Goal: Check status: Check status

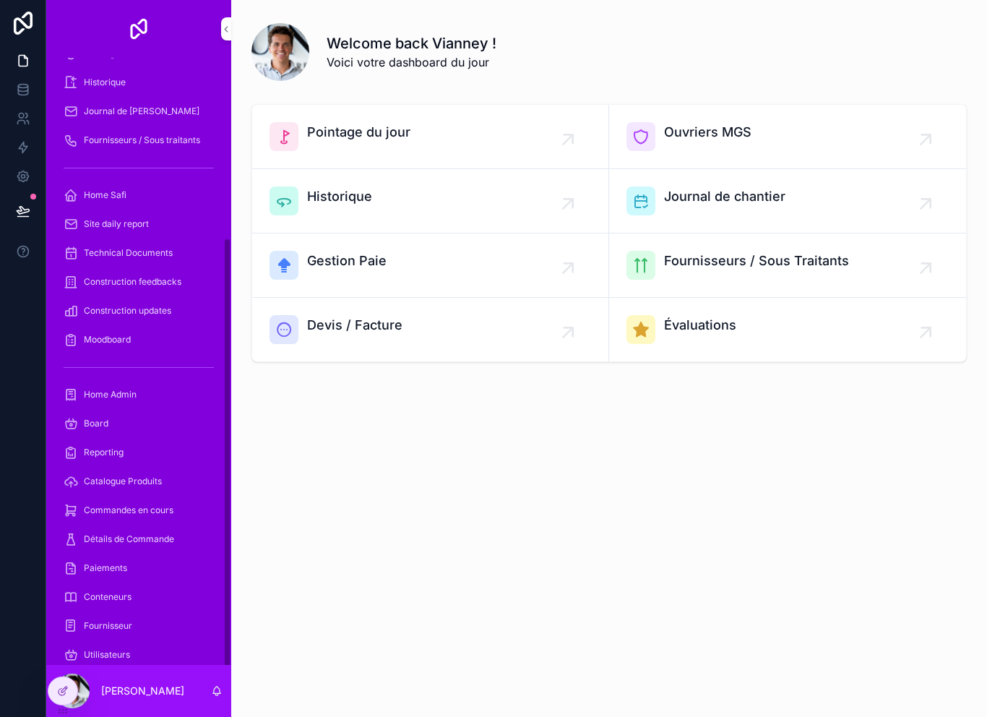
scroll to position [251, 0]
click at [163, 520] on div "Commandes en cours" at bounding box center [139, 511] width 150 height 23
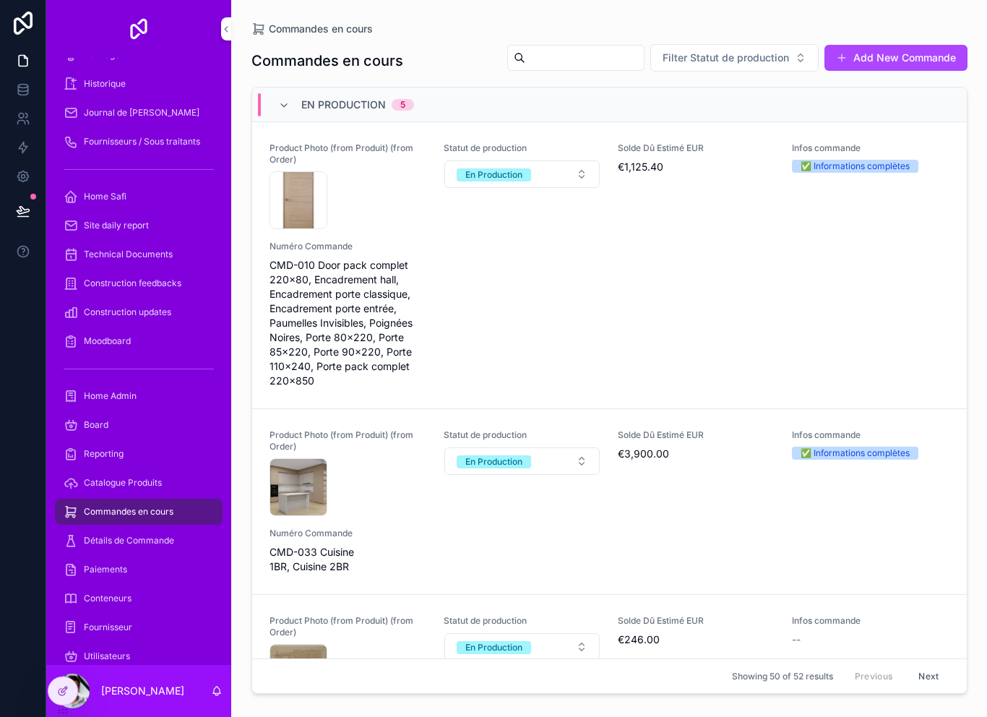
click at [556, 64] on input "scrollable content" at bounding box center [584, 58] width 119 height 20
type input "****"
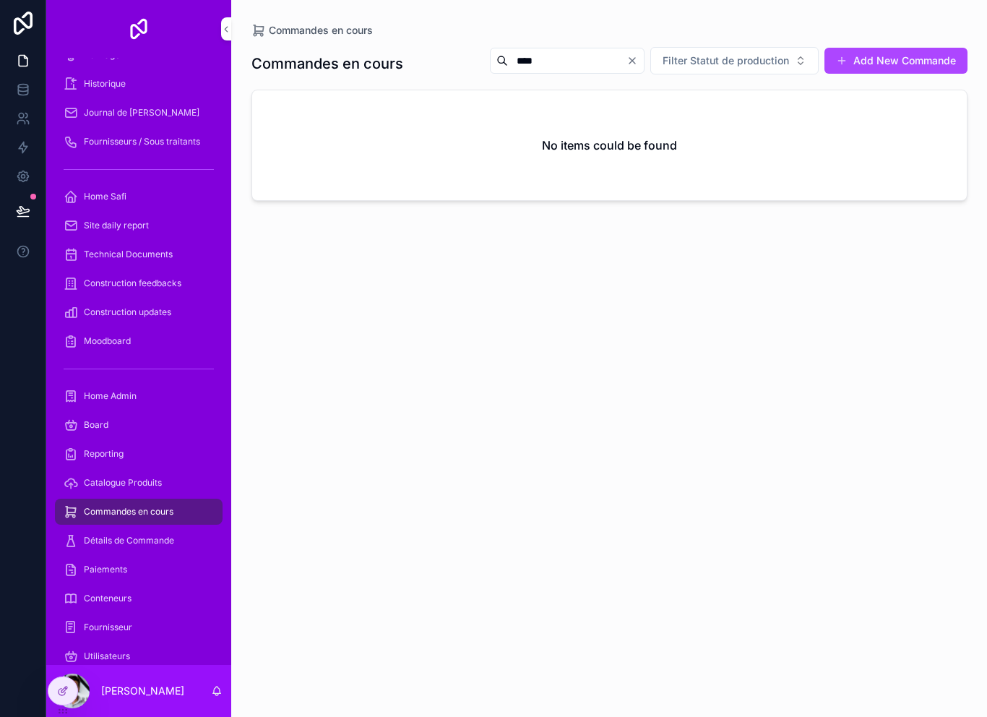
click at [638, 61] on icon "Clear" at bounding box center [633, 61] width 12 height 12
click at [538, 61] on input "scrollable content" at bounding box center [584, 61] width 119 height 20
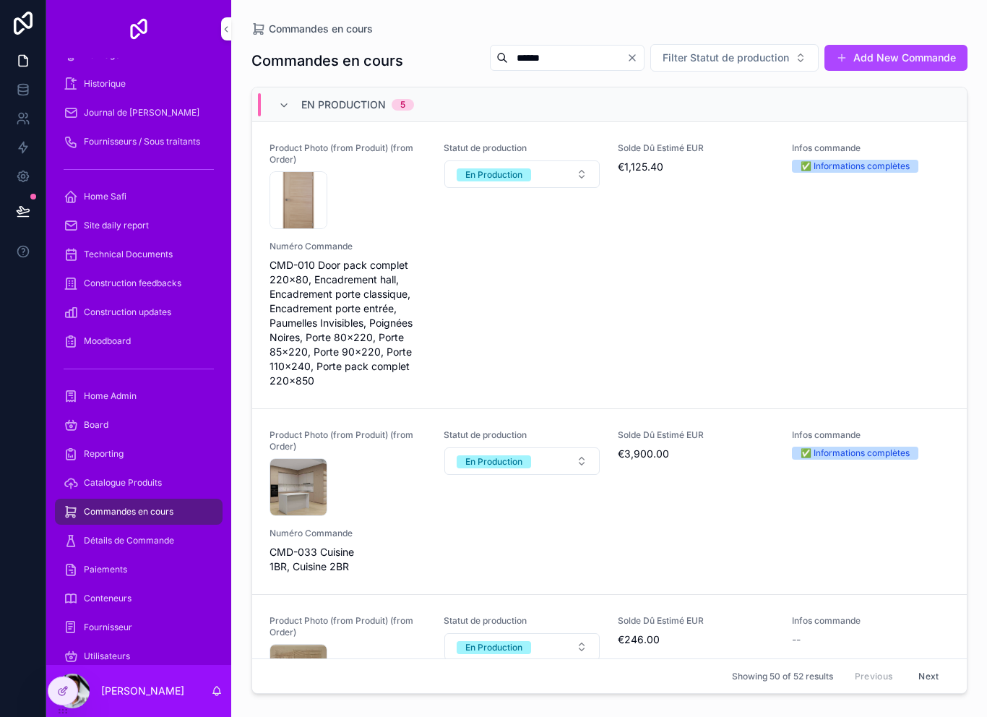
type input "******"
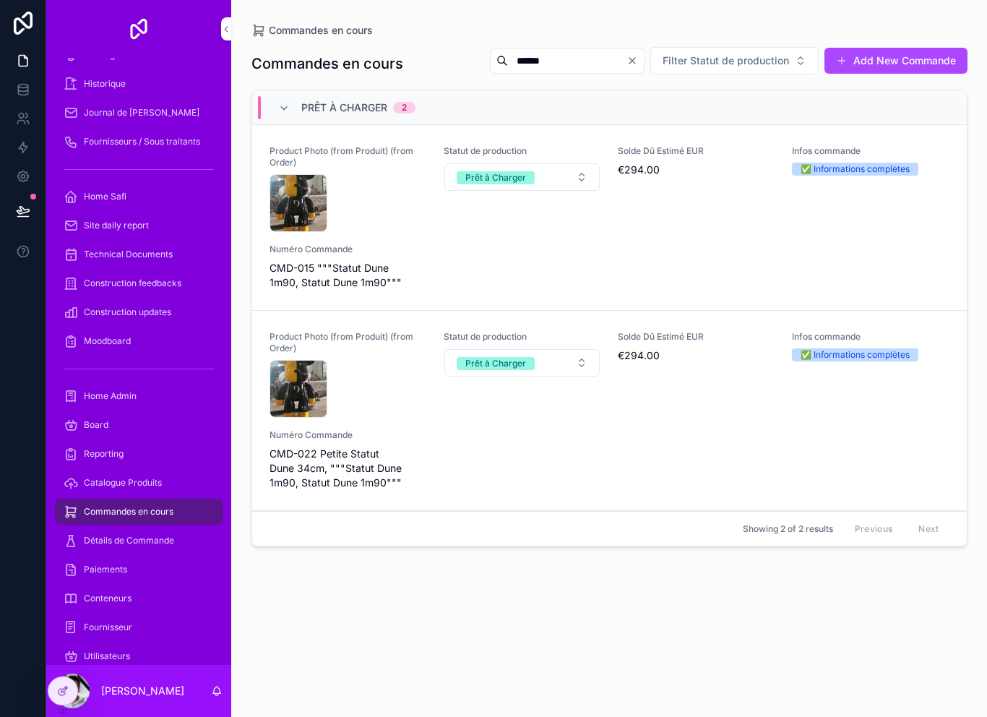
click at [522, 475] on div "Product Photo (from Produit) (from Order) CleanShot-2025-09-03-at-20.30.52@2x .…" at bounding box center [610, 410] width 680 height 159
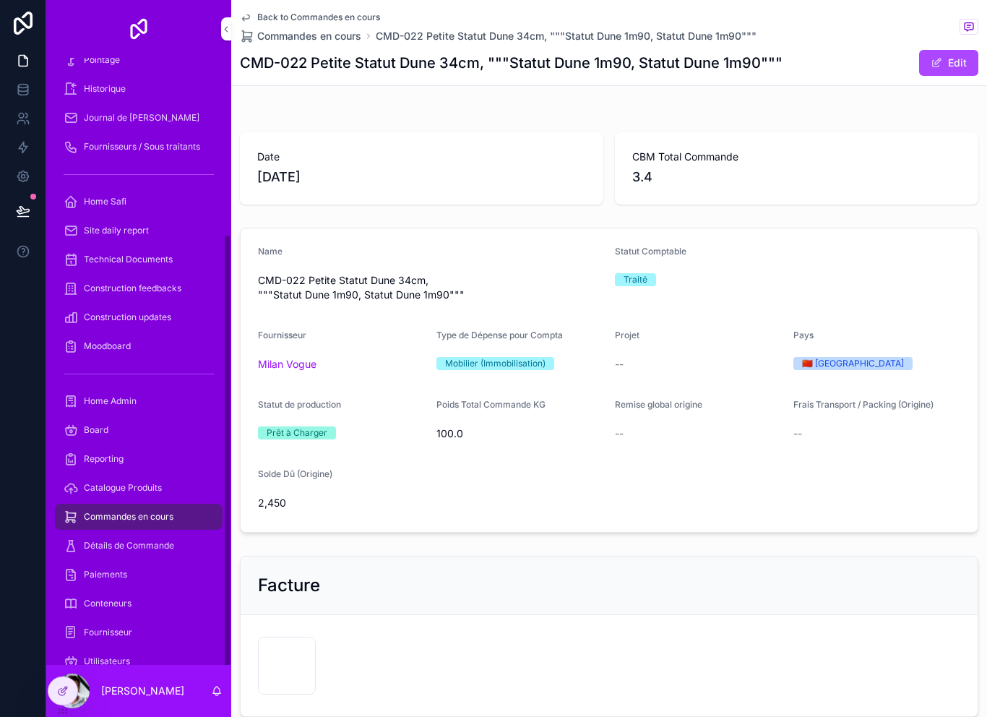
scroll to position [251, 0]
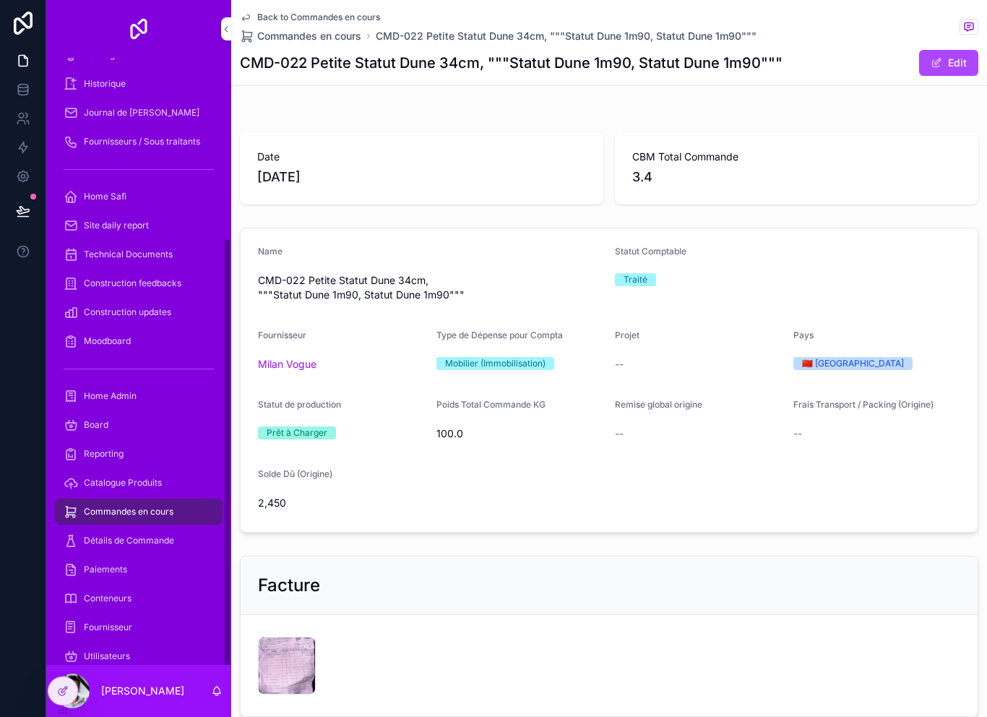
click at [166, 515] on span "Commandes en cours" at bounding box center [129, 512] width 90 height 12
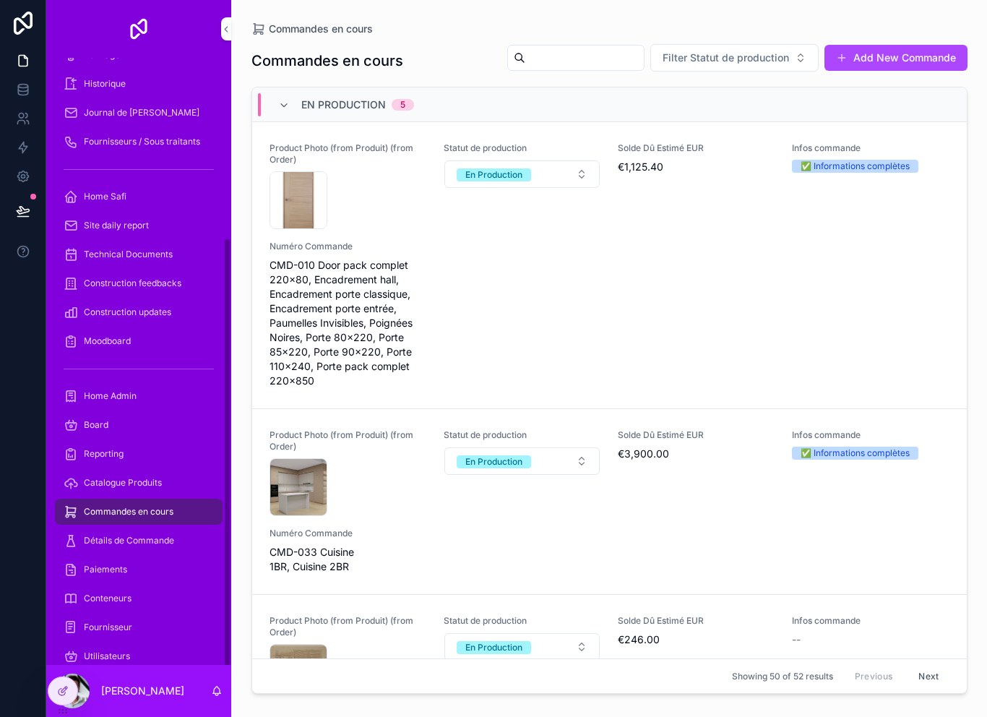
click at [194, 516] on div "Commandes en cours" at bounding box center [139, 511] width 150 height 23
click at [564, 66] on input "scrollable content" at bounding box center [584, 58] width 119 height 20
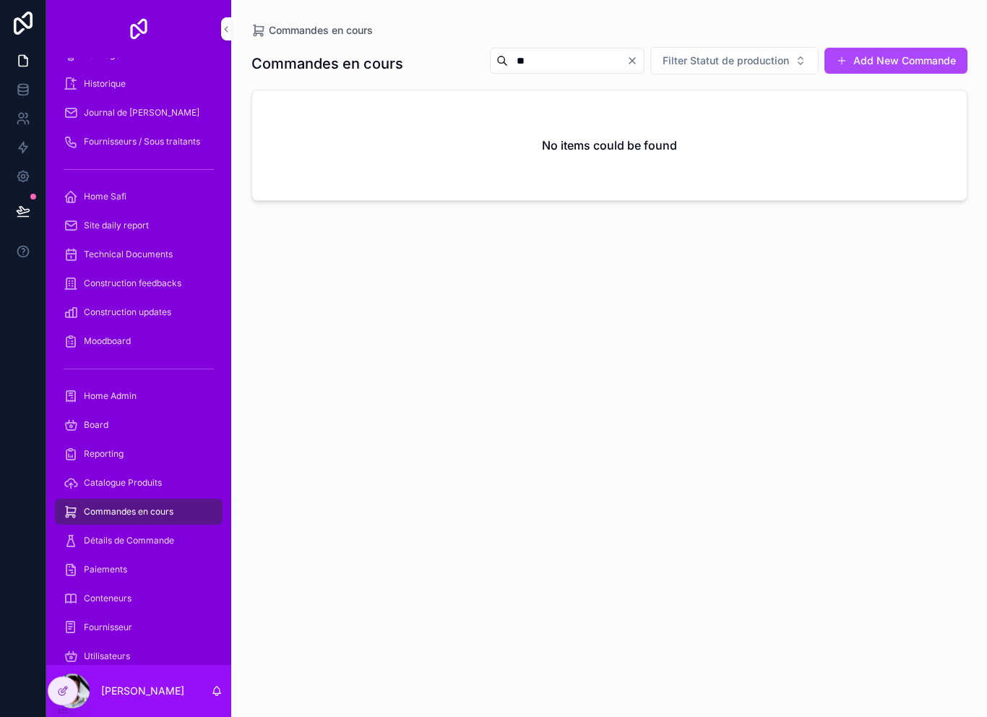
type input "*"
type input "*****"
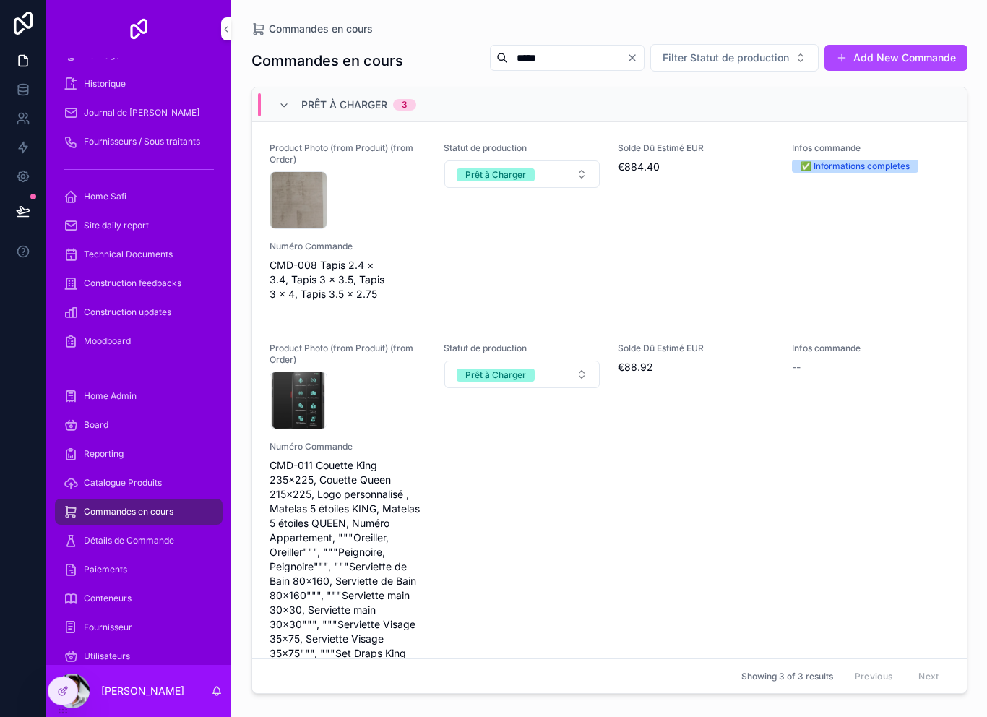
click at [458, 246] on div "Product Photo (from Produit) (from Order) CleanShot-2025-09-03-at-20.08.09@2x .…" at bounding box center [610, 221] width 680 height 159
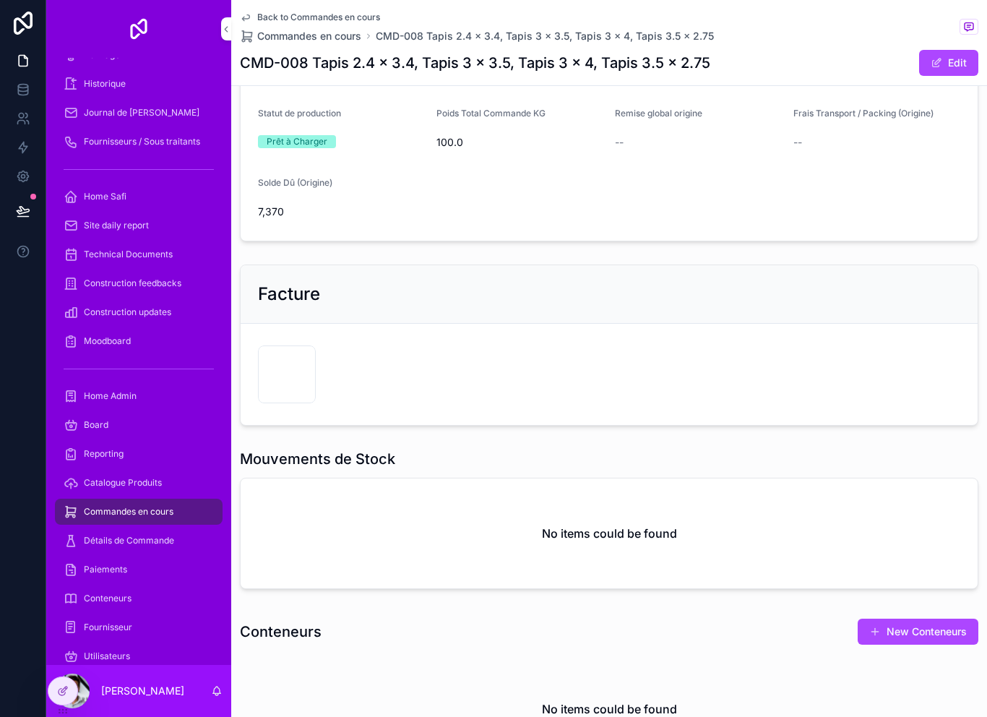
scroll to position [300, 0]
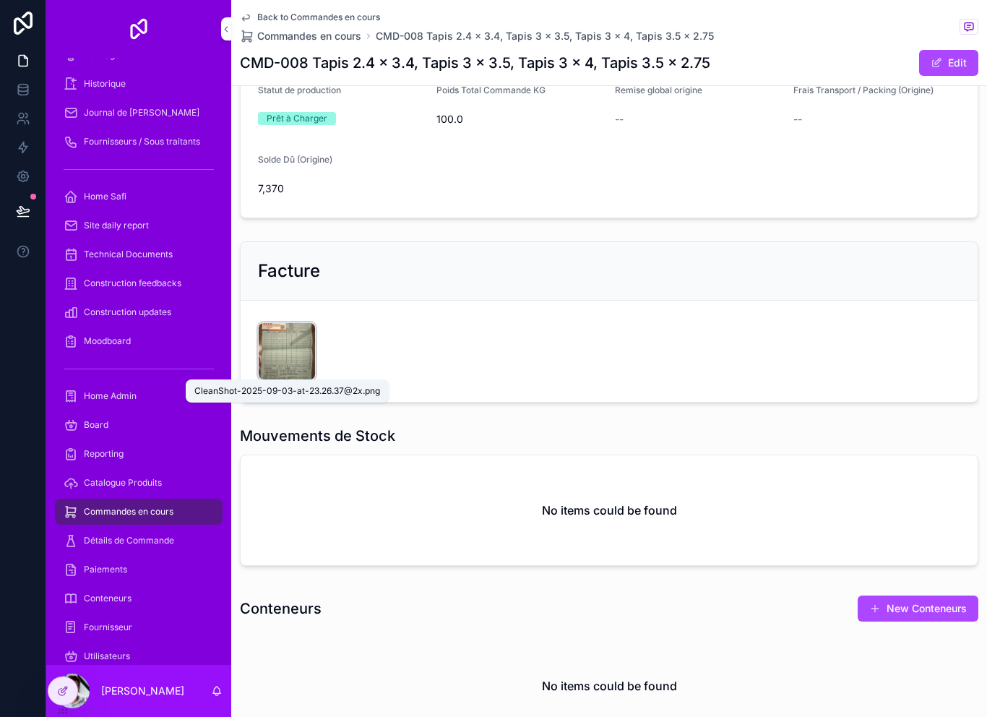
click at [279, 340] on div "CleanShot-2025-09-03-at-23.26.37@2x .png" at bounding box center [287, 351] width 58 height 58
click at [277, 351] on div "CleanShot-2025-09-03-at-23.26.37@2x .png" at bounding box center [287, 351] width 58 height 58
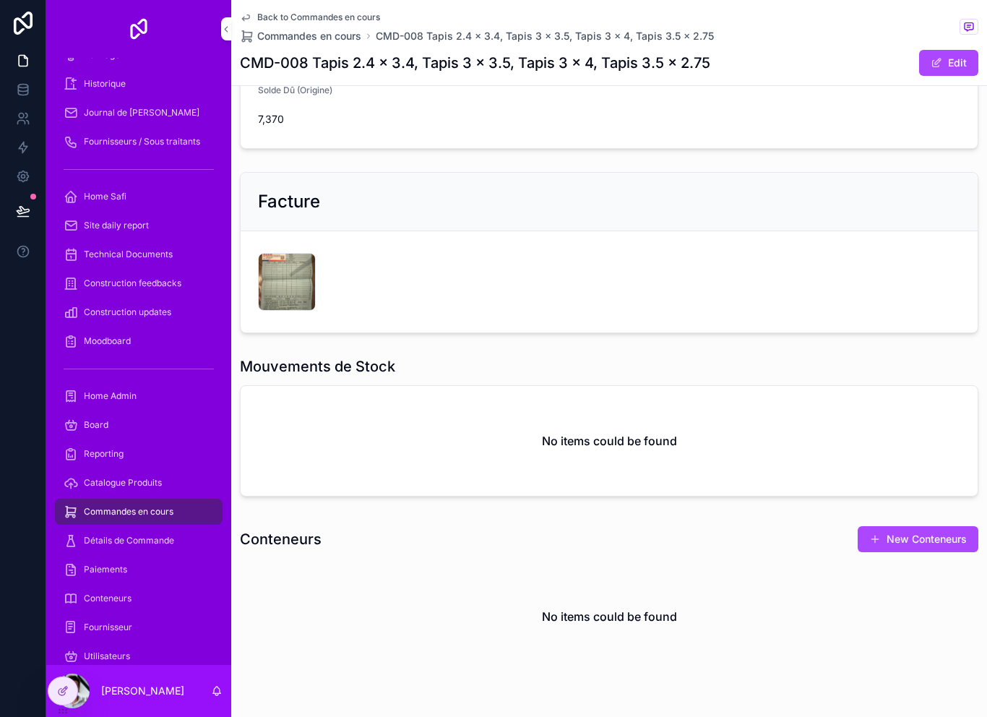
scroll to position [371, 0]
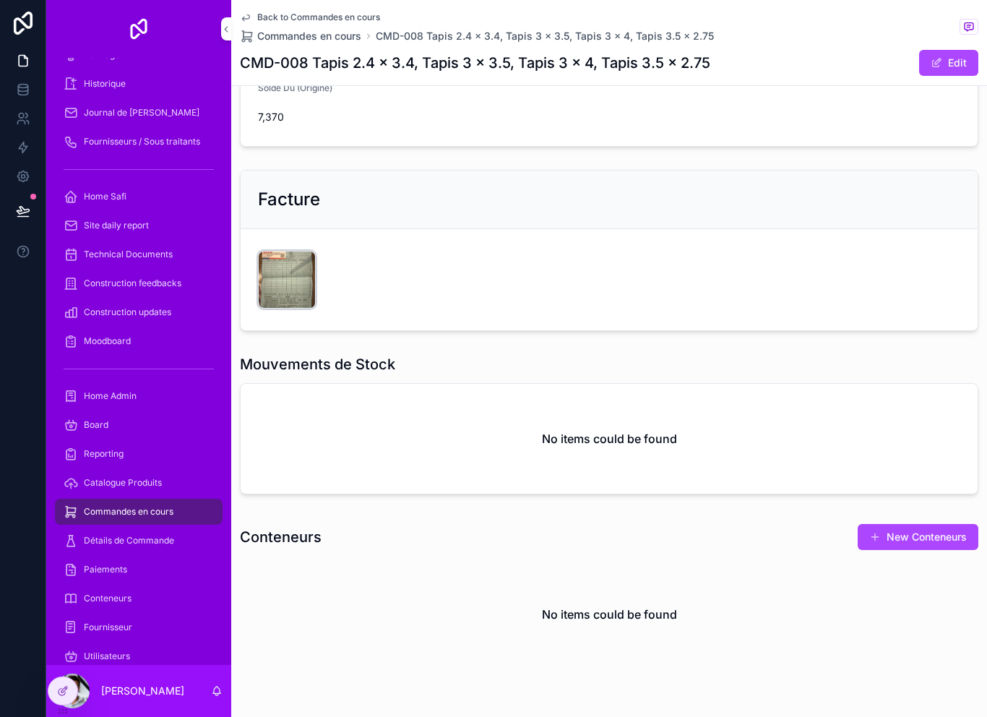
click at [0, 0] on div "CleanShot-2025-09-03-at-23.26.37@2x .png" at bounding box center [0, 0] width 0 height 0
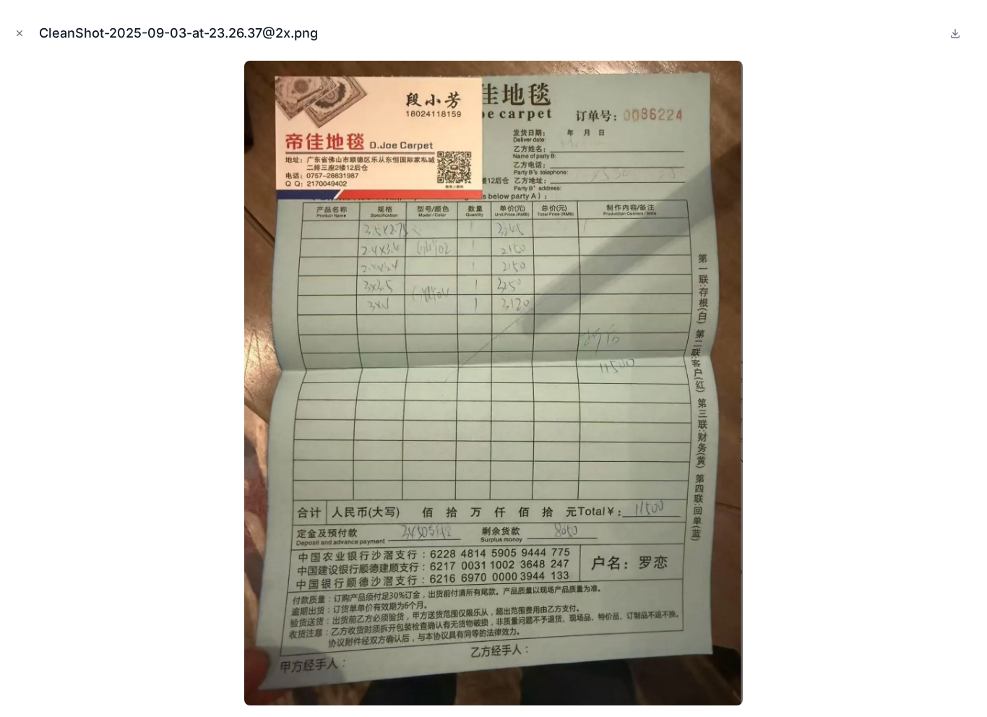
click at [278, 291] on img at bounding box center [493, 383] width 499 height 645
click at [13, 14] on div "CleanShot-2025-09-03-at-23.26.37@2x.png" at bounding box center [494, 33] width 964 height 43
click at [7, 37] on div "CleanShot-2025-09-03-at-23.26.37@2x.png" at bounding box center [493, 358] width 987 height 717
click at [20, 35] on icon "Close modal" at bounding box center [19, 33] width 10 height 10
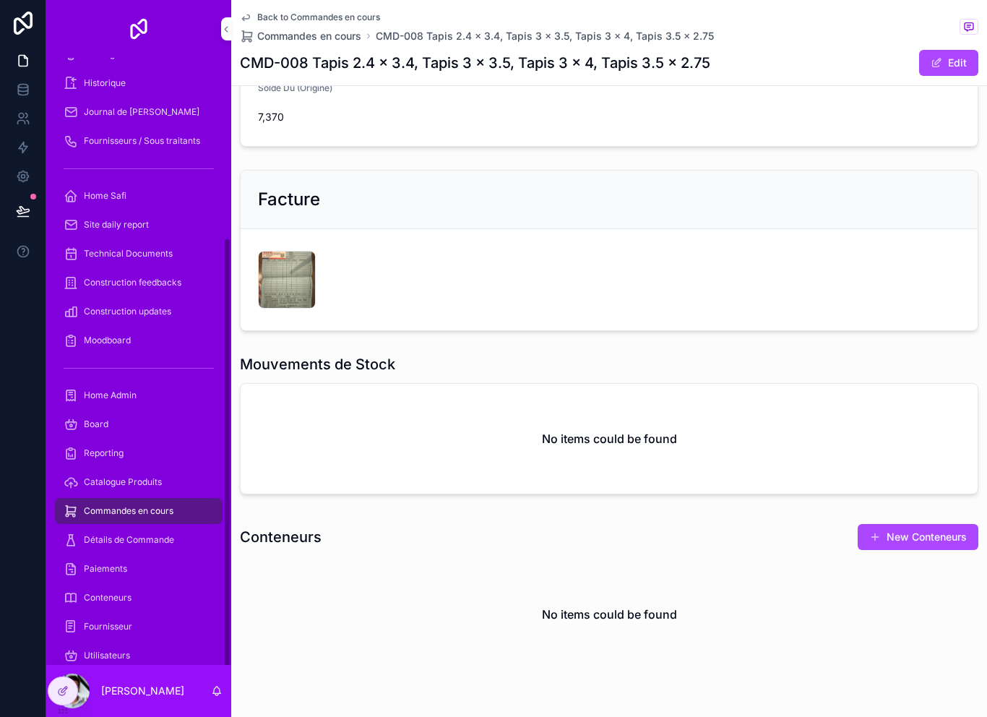
scroll to position [251, 0]
click at [168, 507] on span "Commandes en cours" at bounding box center [129, 512] width 90 height 12
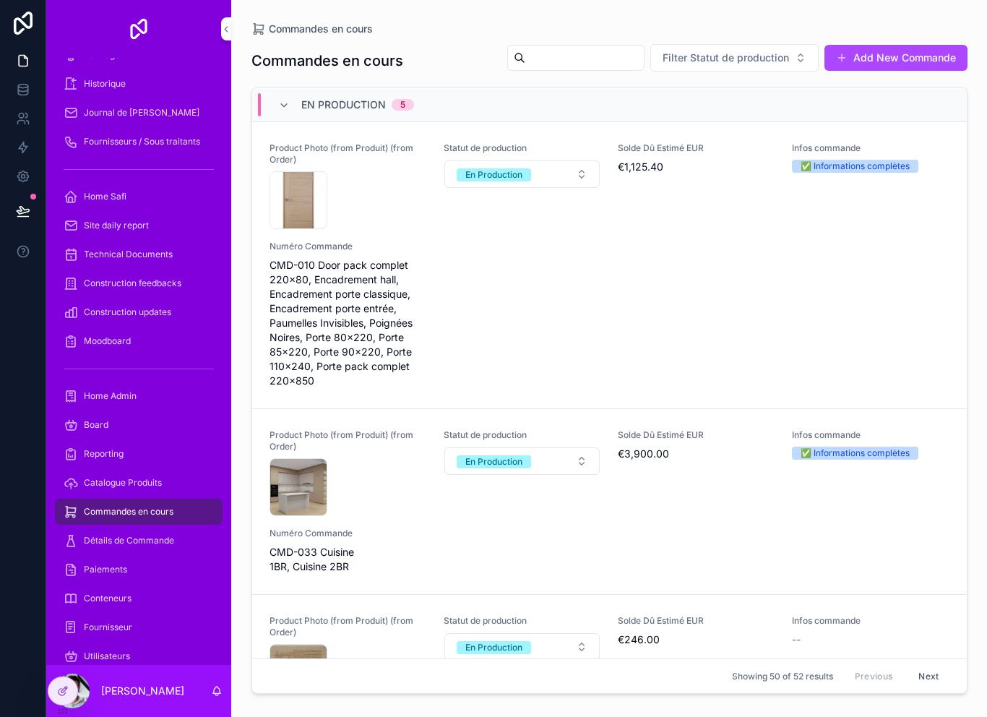
click at [543, 55] on input "scrollable content" at bounding box center [584, 58] width 119 height 20
type input "*****"
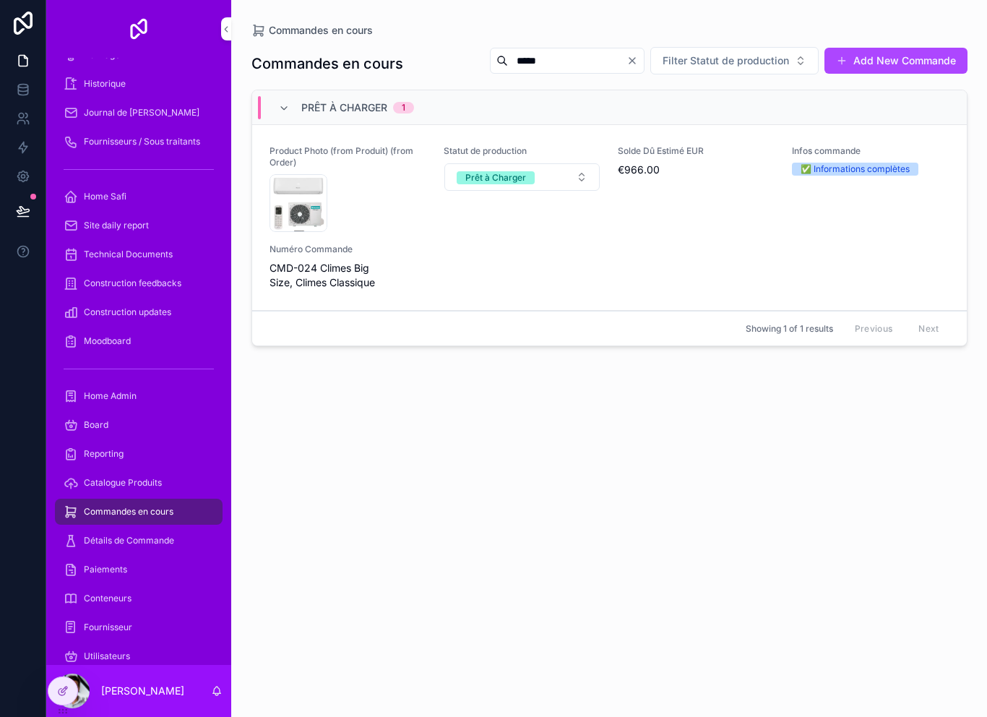
click at [434, 274] on div "Product Photo (from Produit) (from Order) CleanShot-2025-09-03-at-20.35.39@2x .…" at bounding box center [610, 217] width 680 height 145
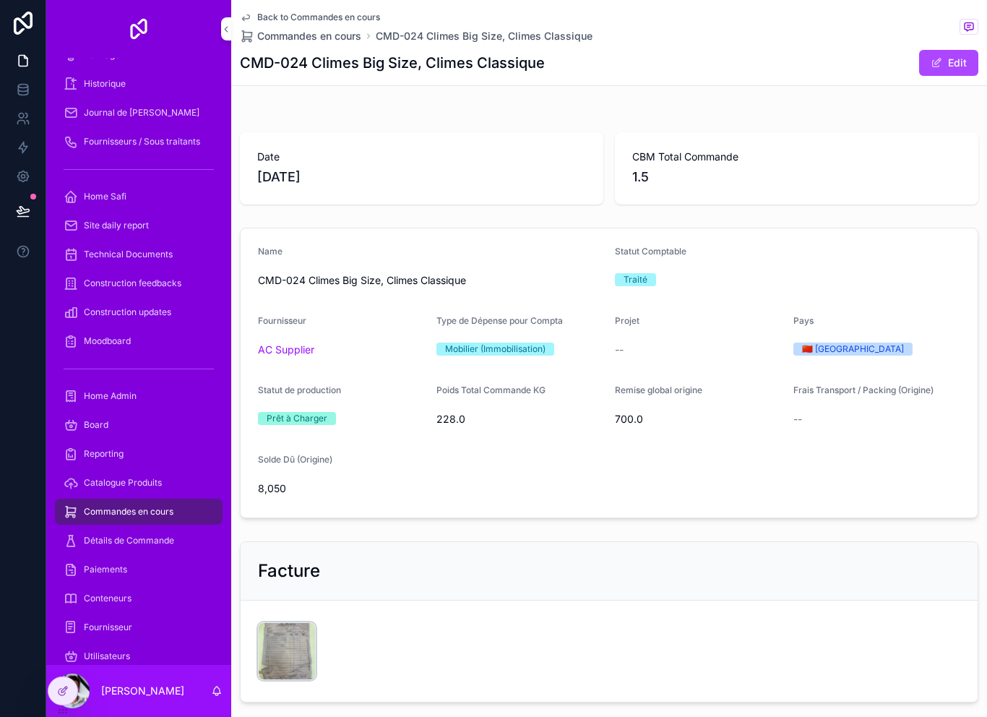
click at [290, 647] on div "CleanShot-2025-09-03-at-22.50.38@2x .png" at bounding box center [287, 651] width 58 height 58
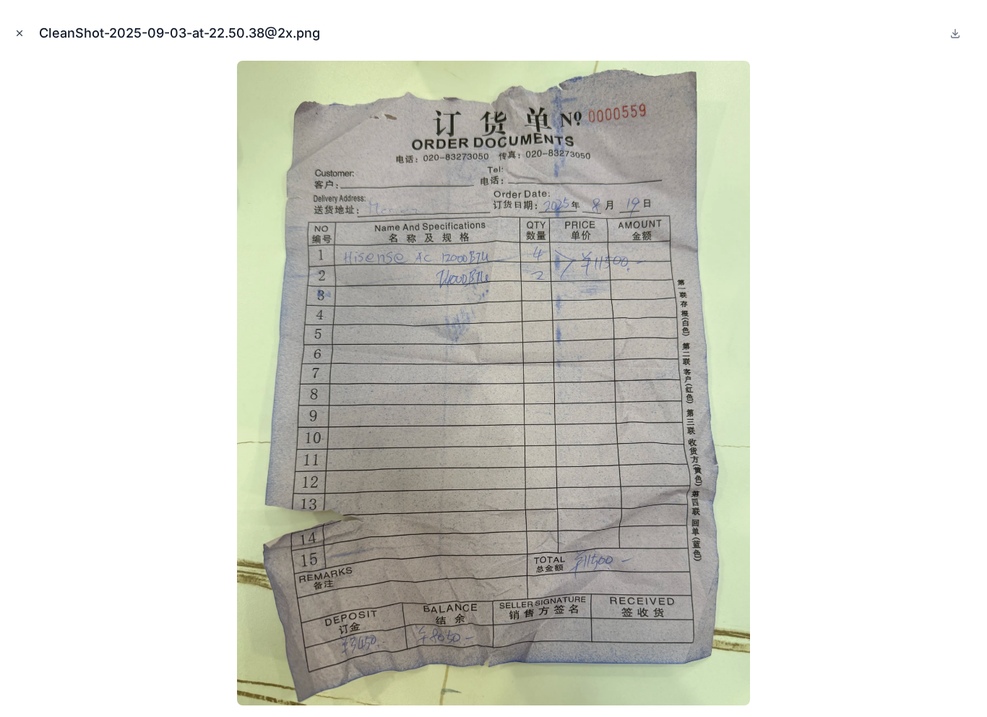
click at [18, 40] on button "Close modal" at bounding box center [20, 33] width 16 height 16
